Goal: Navigation & Orientation: Find specific page/section

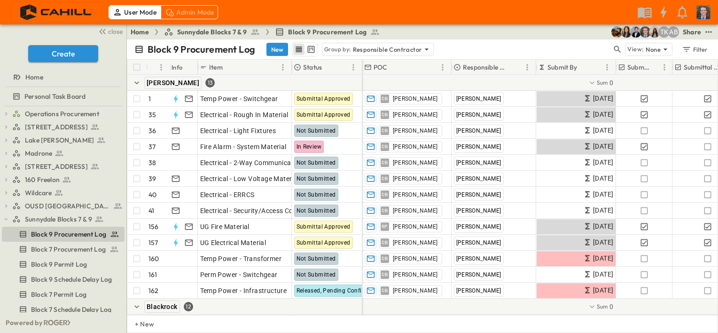
click at [39, 14] on img "button" at bounding box center [56, 12] width 91 height 20
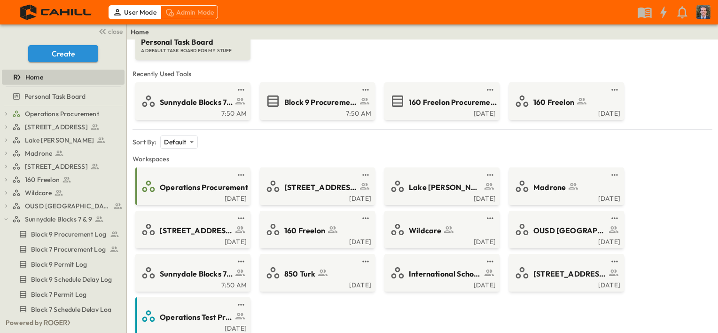
scroll to position [47, 0]
